Goal: Task Accomplishment & Management: Manage account settings

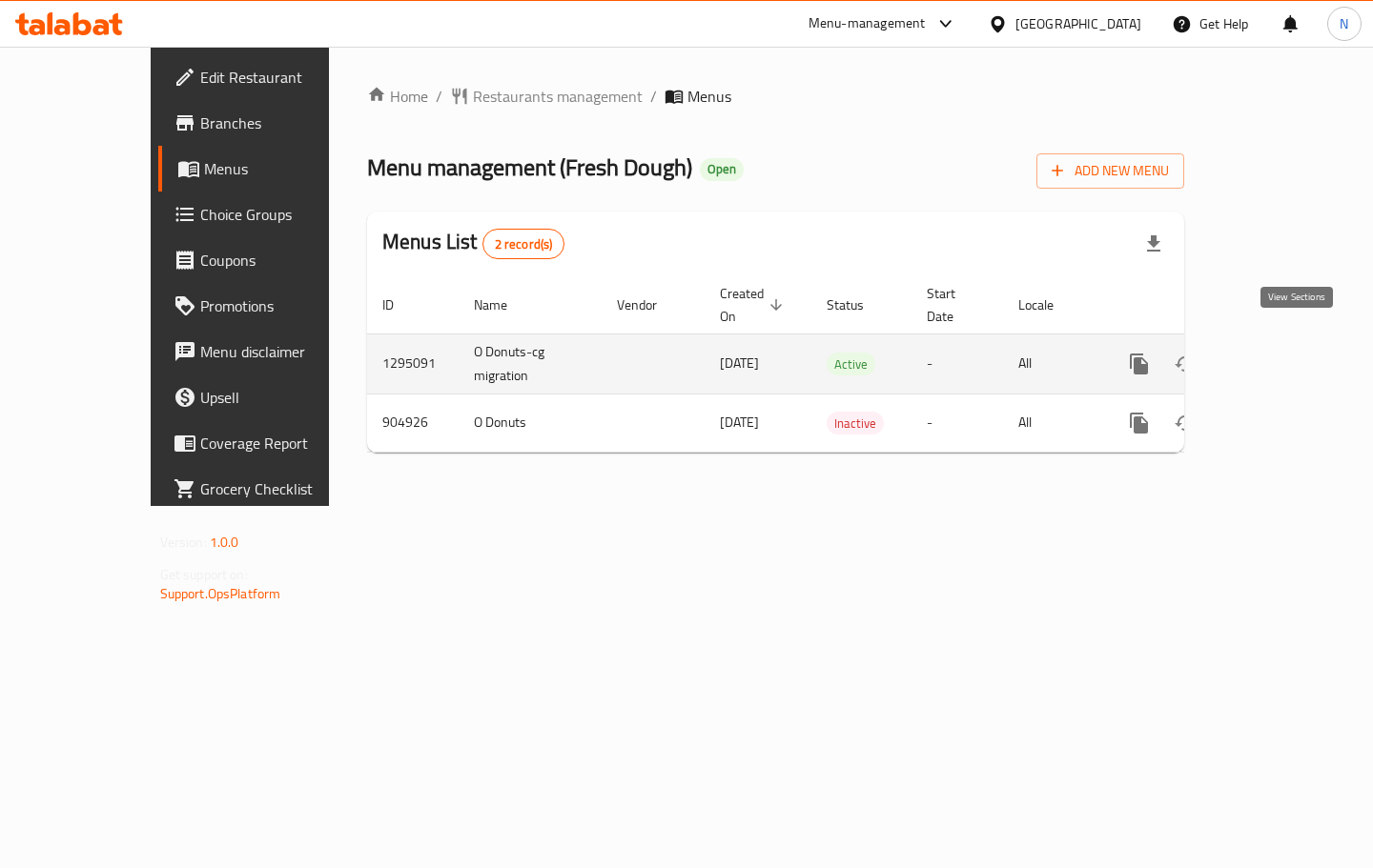
click at [1282, 342] on link "enhanced table" at bounding box center [1276, 364] width 46 height 46
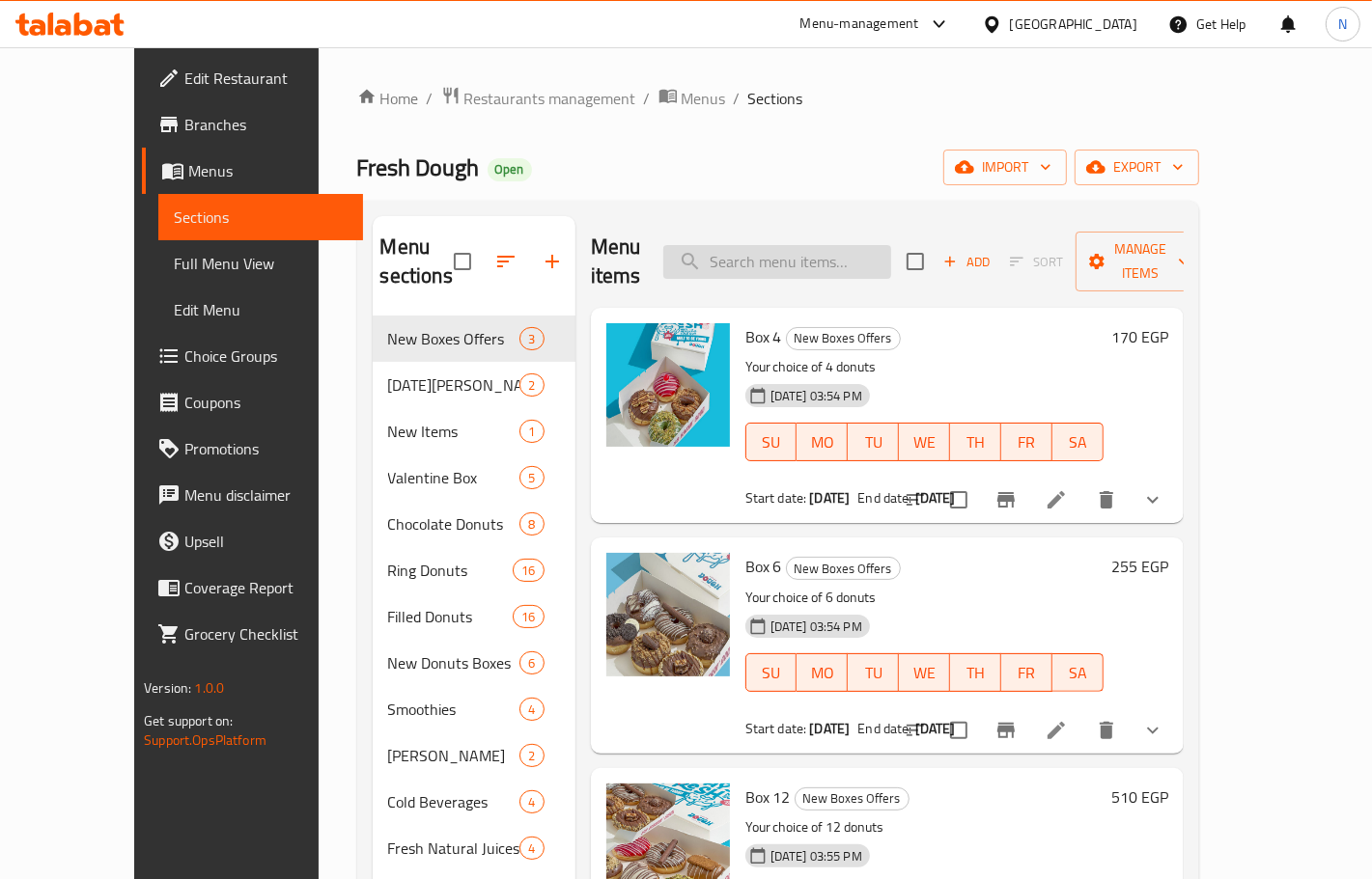
click at [873, 251] on input "search" at bounding box center [777, 262] width 228 height 34
paste input "box of 12"
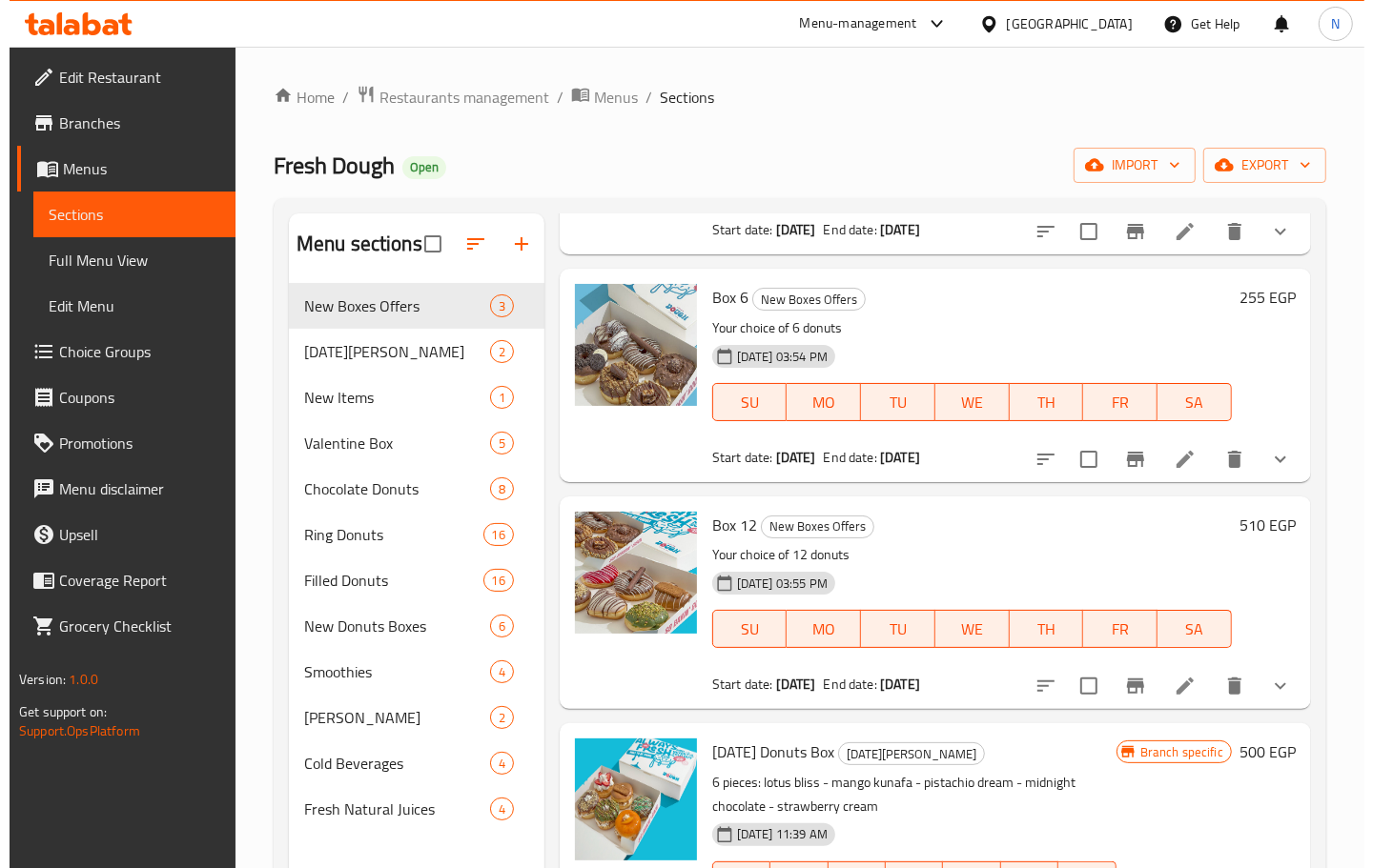
scroll to position [239, 0]
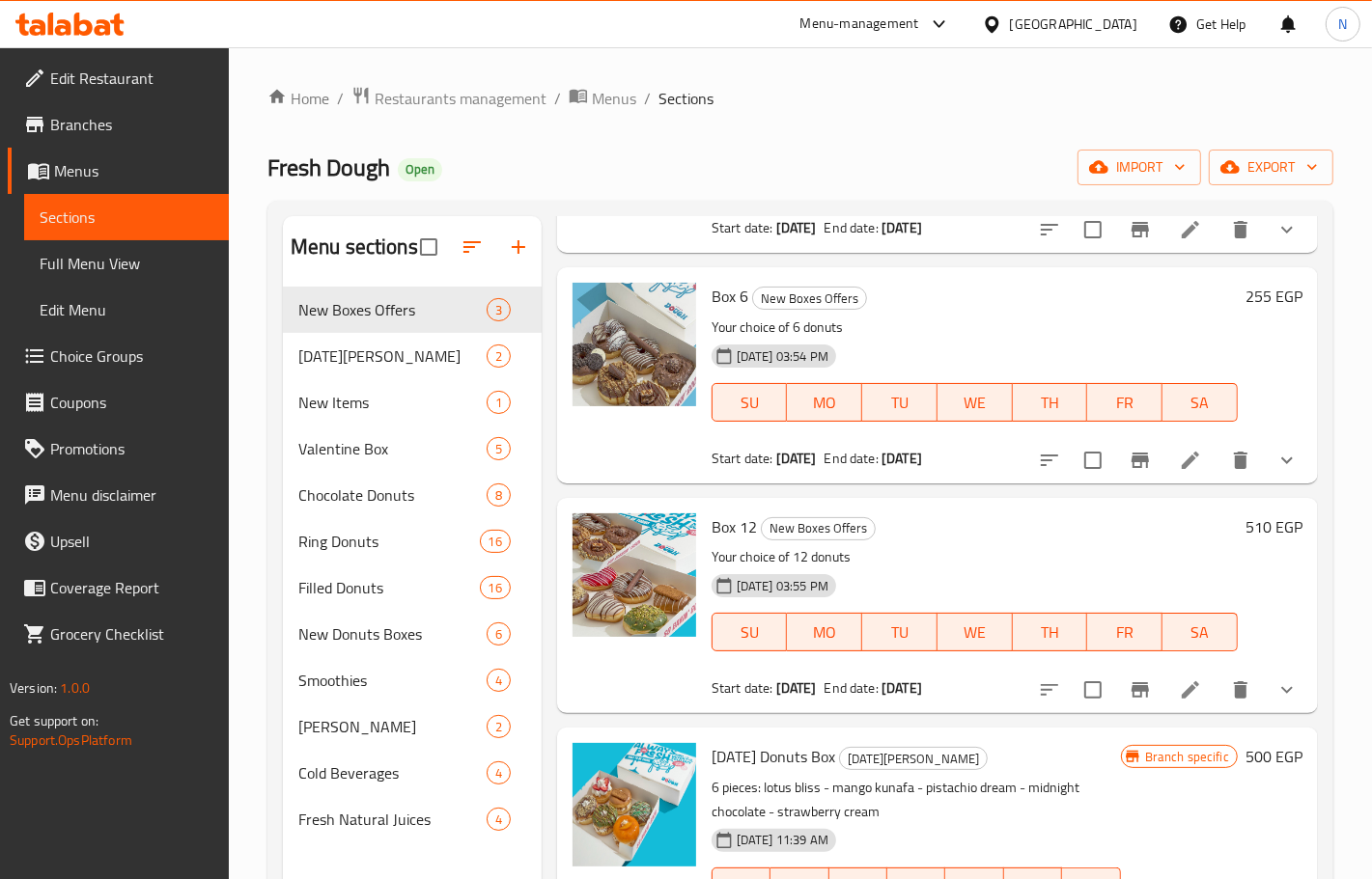
type input "bo"
click at [1179, 695] on icon at bounding box center [1190, 690] width 23 height 23
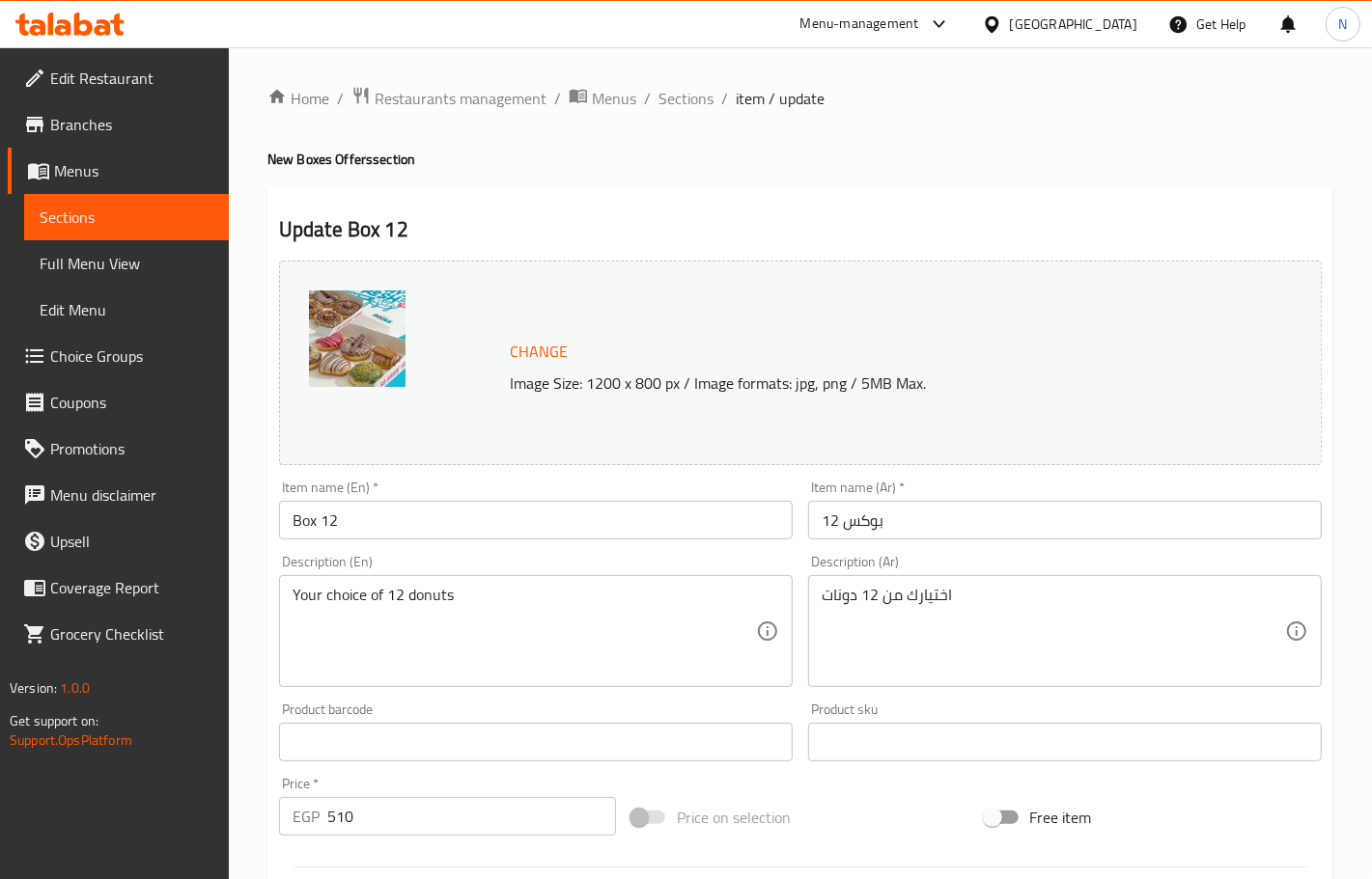
click at [108, 108] on link "Branches" at bounding box center [118, 124] width 221 height 47
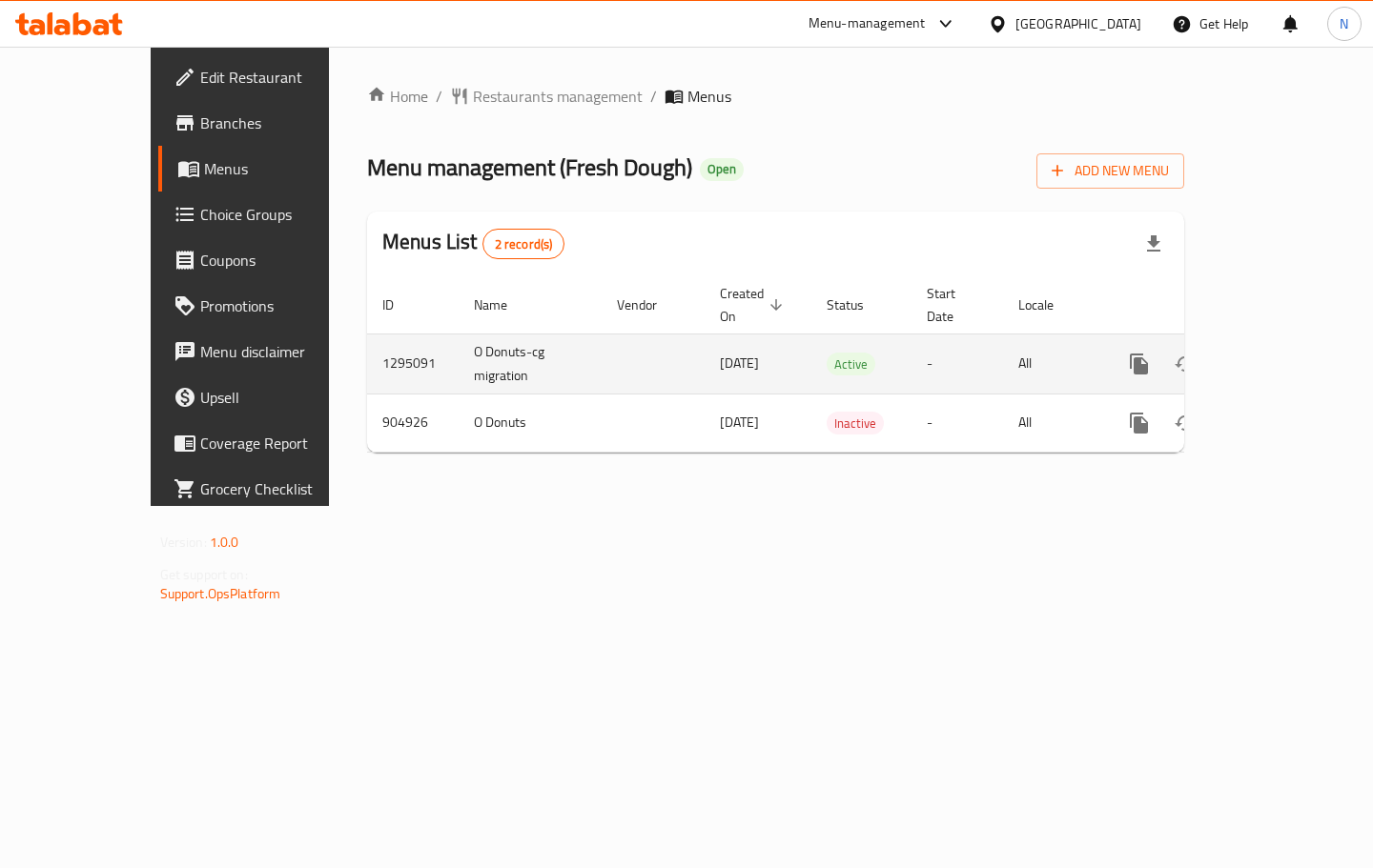
click at [1288, 352] on icon "enhanced table" at bounding box center [1276, 363] width 23 height 23
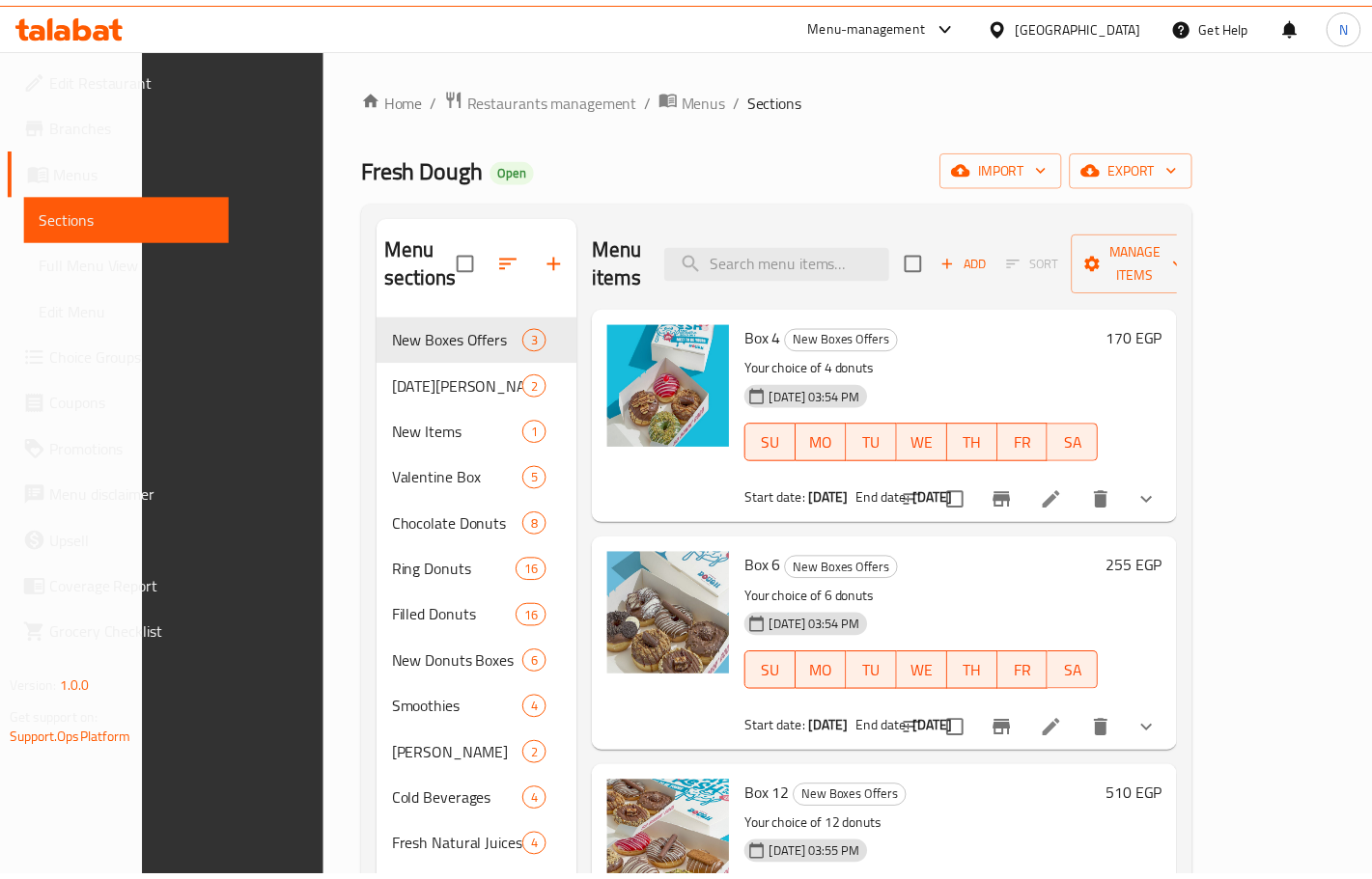
scroll to position [272, 0]
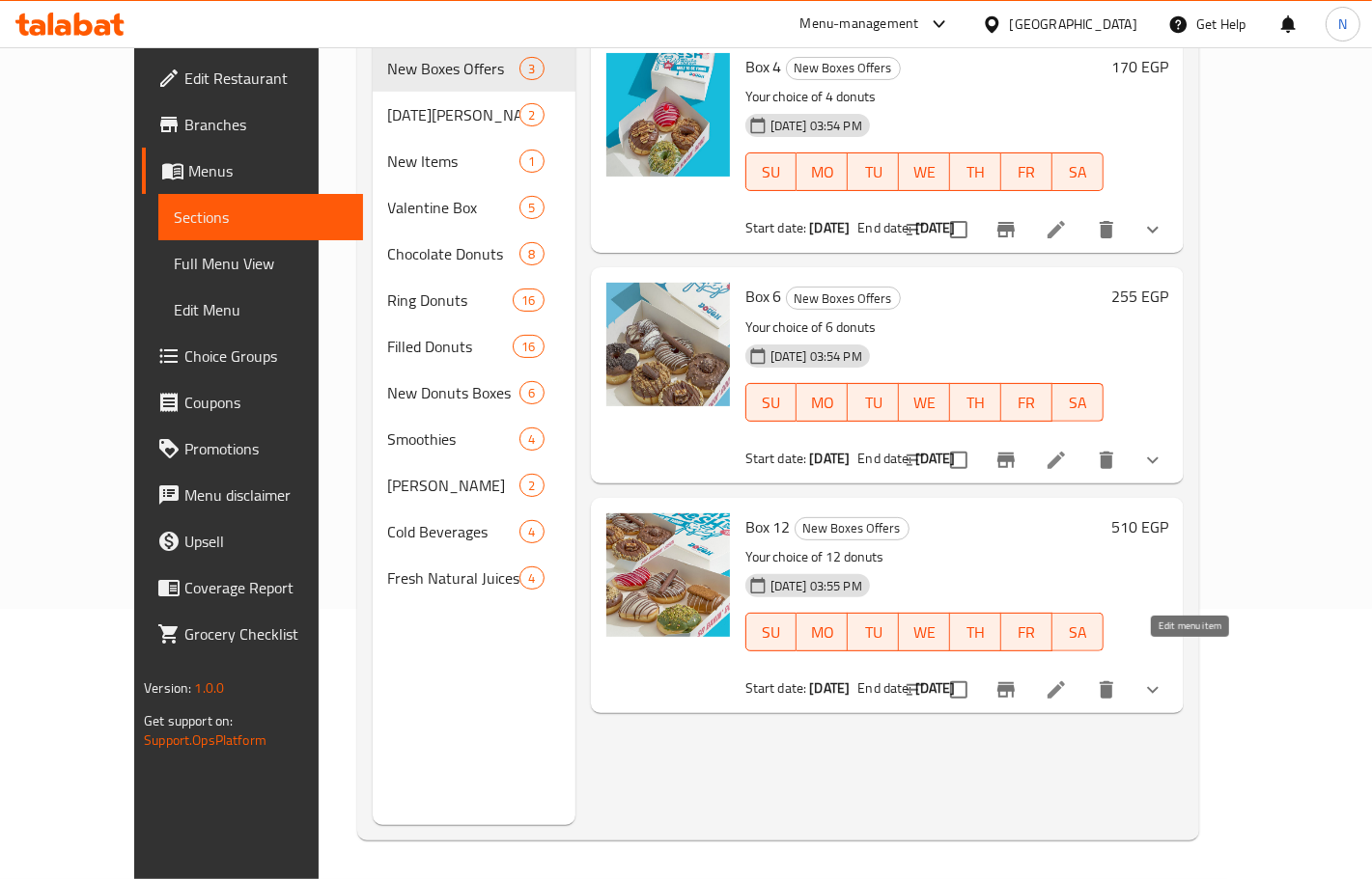
click at [1068, 679] on icon at bounding box center [1056, 690] width 23 height 23
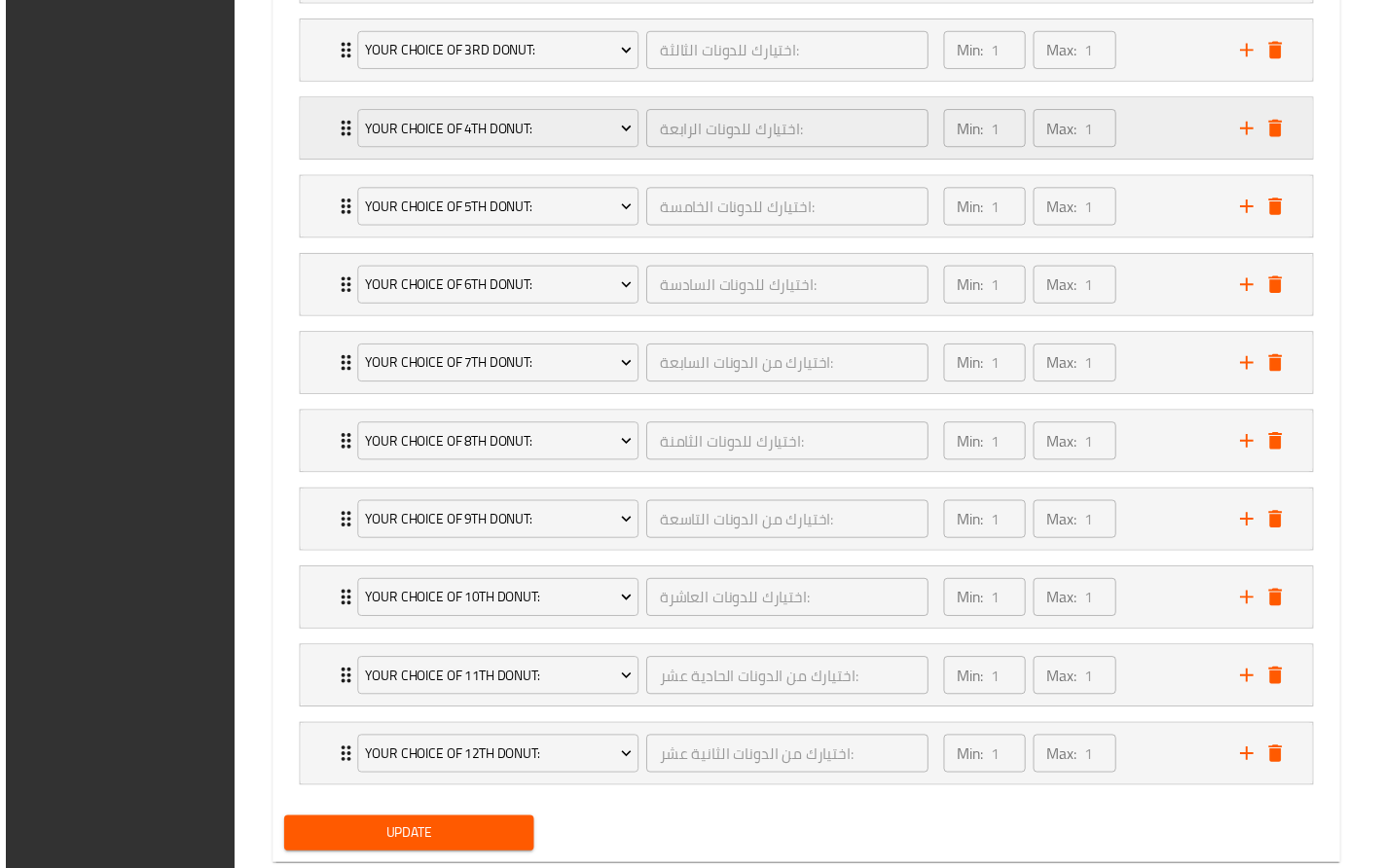
scroll to position [1433, 0]
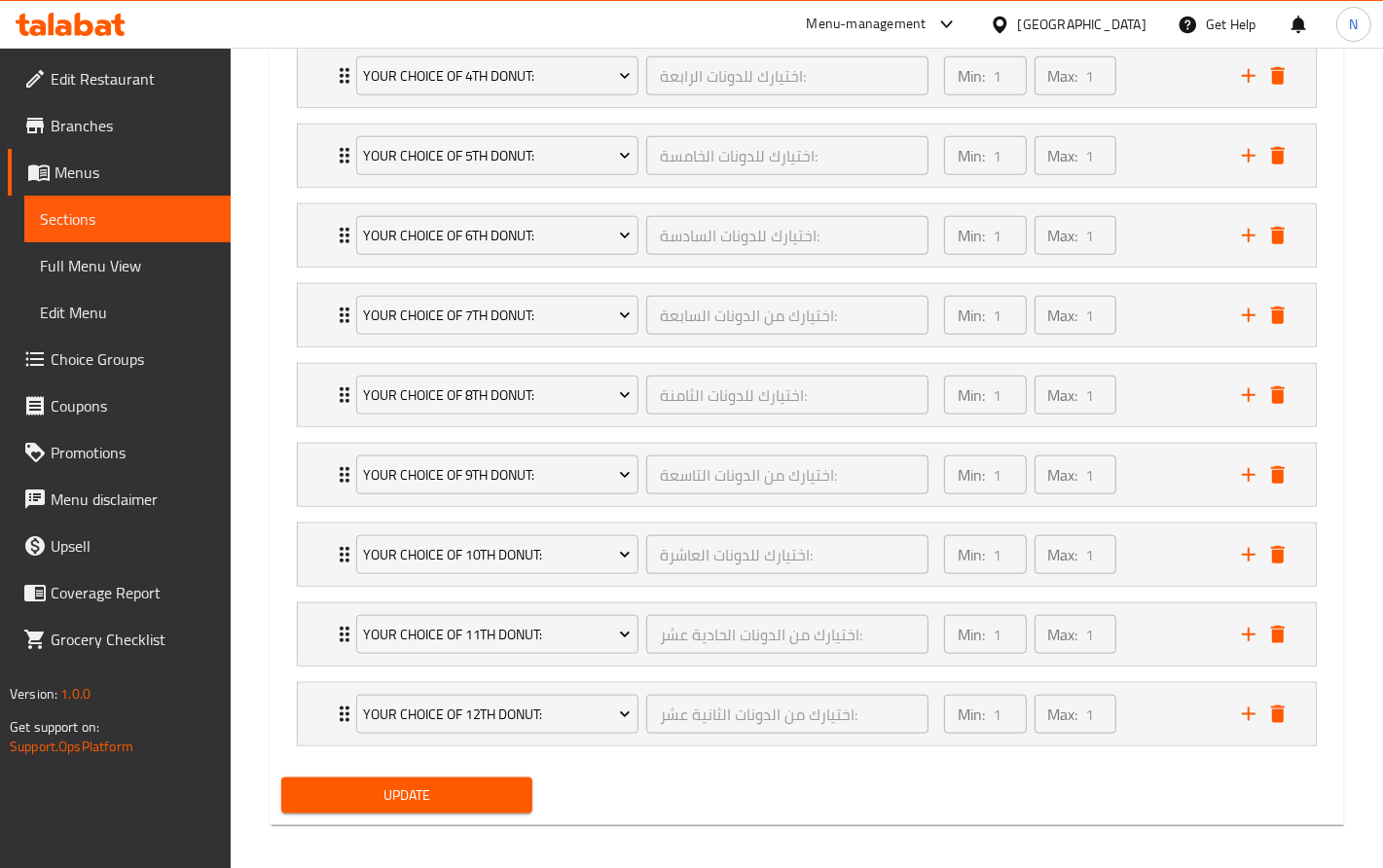
click at [178, 74] on span "Edit Restaurant" at bounding box center [133, 78] width 165 height 23
